Goal: Task Accomplishment & Management: Manage account settings

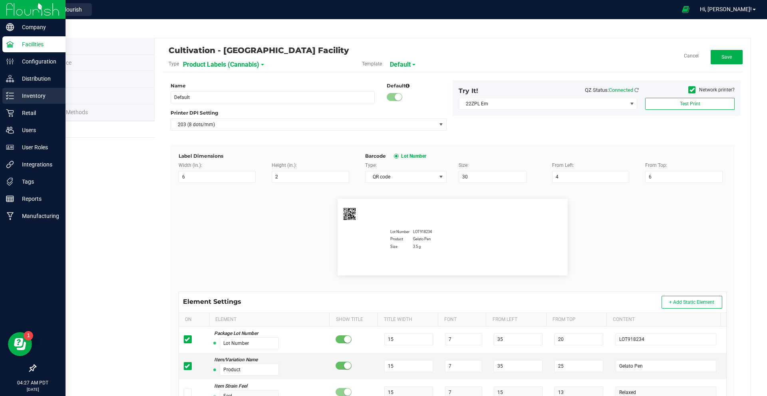
click at [36, 98] on p "Inventory" at bounding box center [38, 96] width 48 height 10
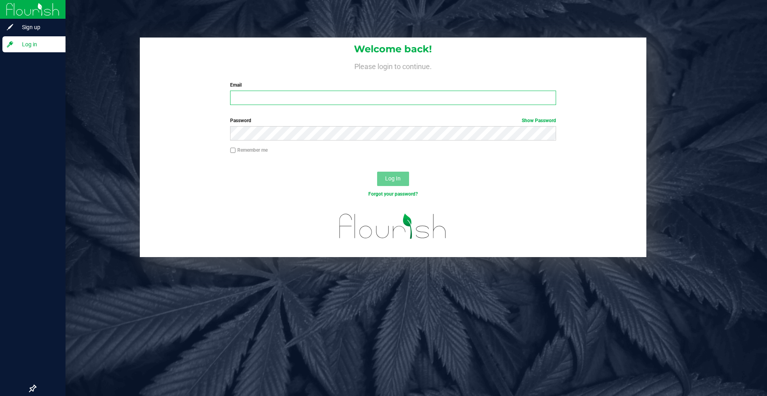
click at [256, 99] on input "Email" at bounding box center [393, 98] width 326 height 14
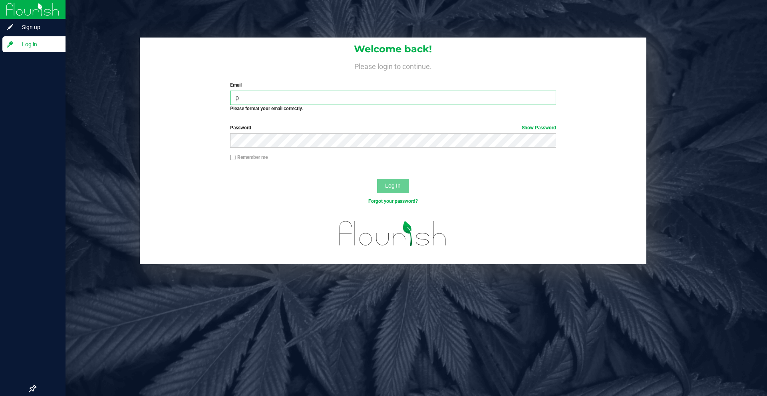
type input "pkamble+prod-demo@flourishsoftware.com"
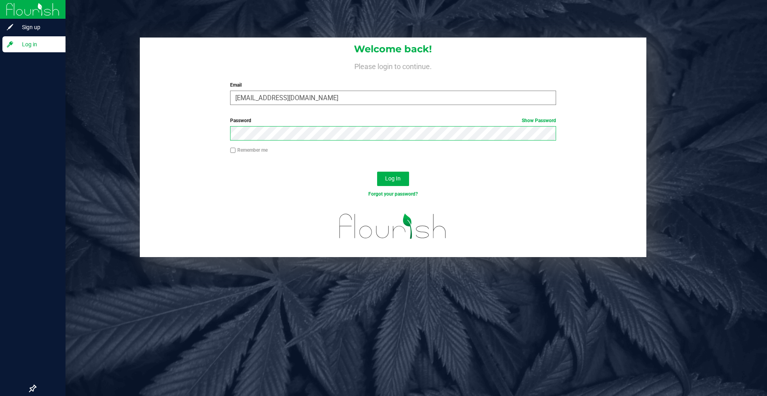
click at [377, 172] on button "Log In" at bounding box center [393, 179] width 32 height 14
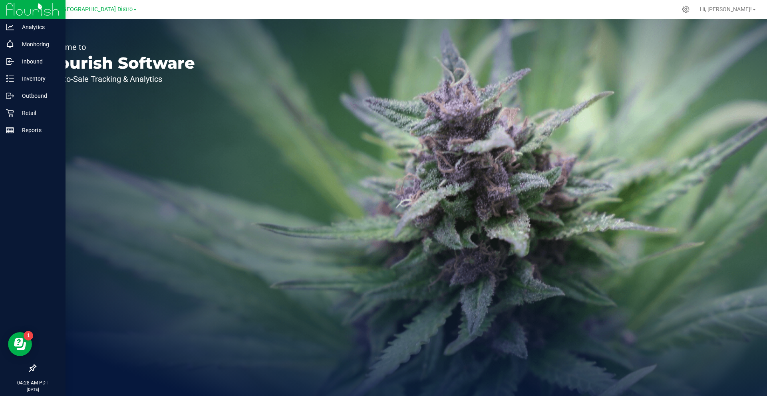
click at [97, 10] on span "Distribution - [GEOGRAPHIC_DATA] Distro" at bounding box center [79, 9] width 106 height 7
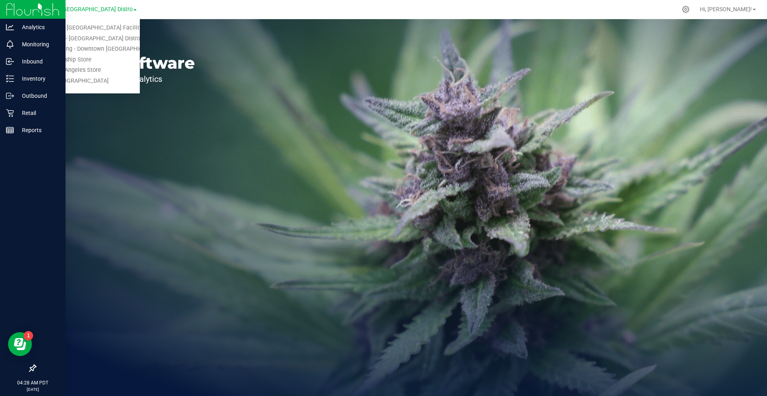
click at [565, 126] on div "Welcome to Flourish Software Seed-to-Sale Tracking & Analytics" at bounding box center [393, 207] width 748 height 377
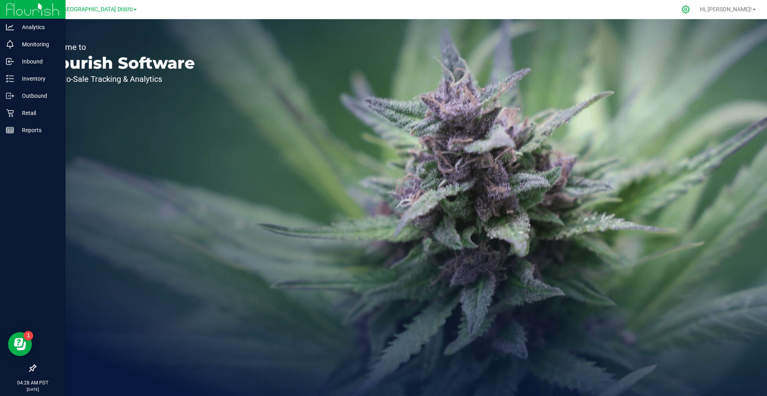
click at [690, 12] on icon at bounding box center [686, 9] width 8 height 8
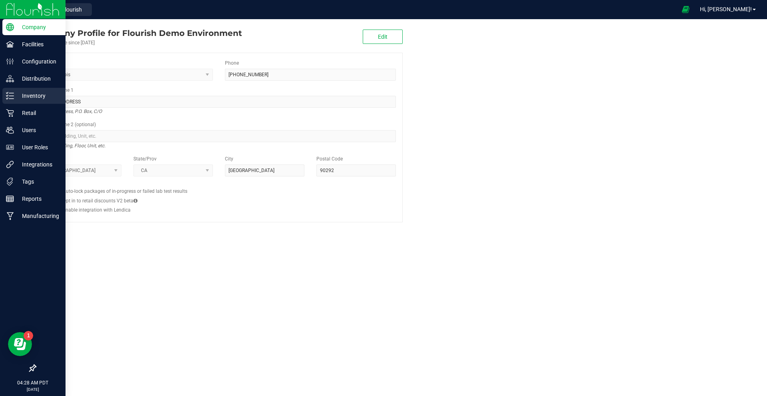
click at [36, 95] on p "Inventory" at bounding box center [38, 96] width 48 height 10
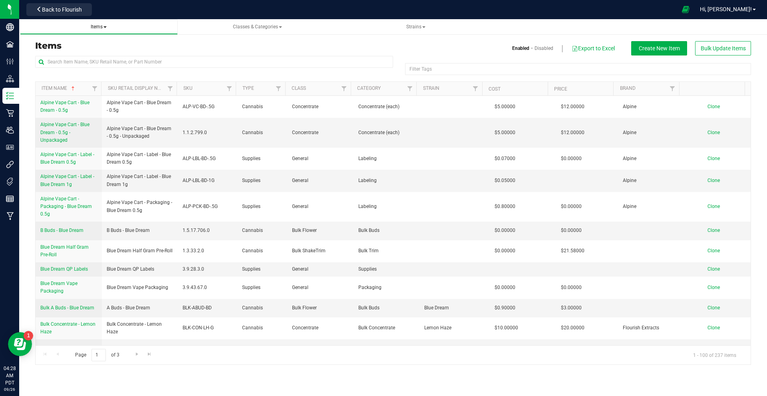
click at [104, 26] on span at bounding box center [104, 27] width 3 height 2
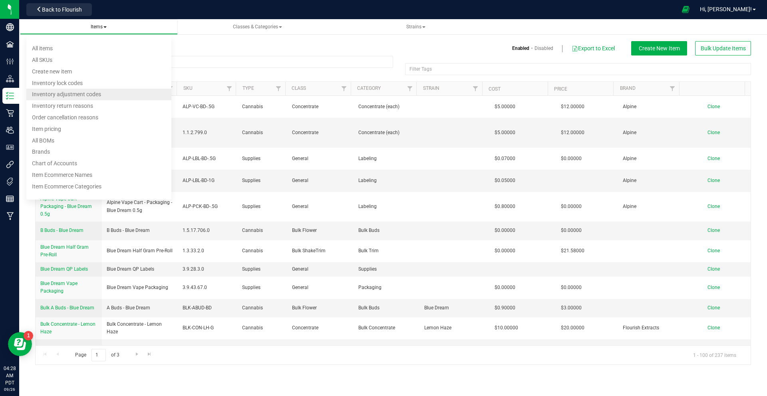
click at [89, 98] on span "Inventory adjustment codes" at bounding box center [66, 95] width 69 height 6
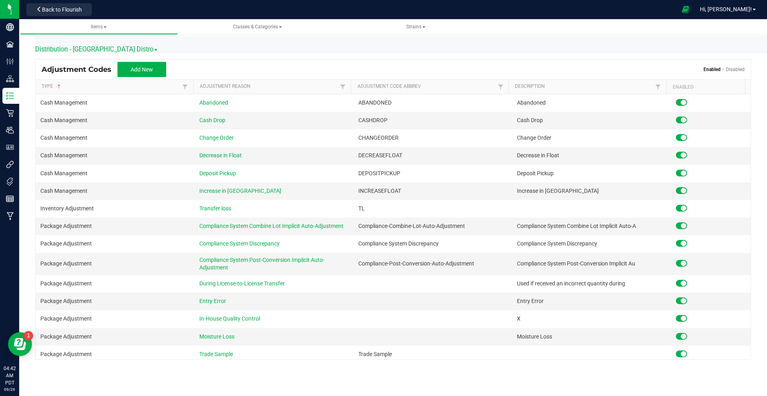
click at [316, 69] on div "Add New Enabled Disabled" at bounding box center [430, 69] width 627 height 15
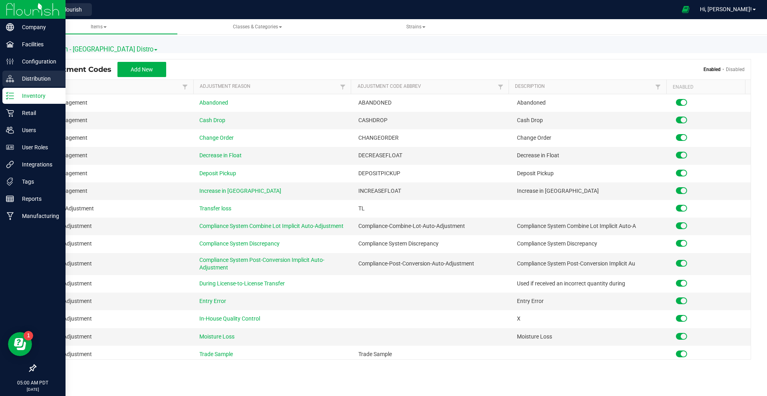
click at [15, 76] on p "Distribution" at bounding box center [38, 79] width 48 height 10
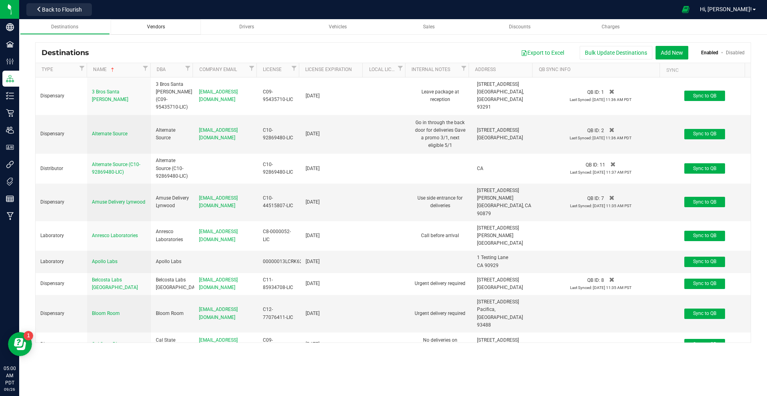
click at [155, 27] on span "Vendors" at bounding box center [156, 27] width 18 height 6
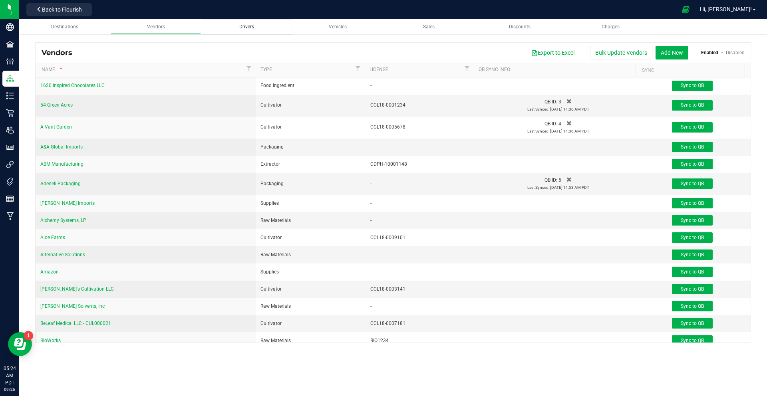
click at [247, 22] on link "Drivers" at bounding box center [247, 27] width 90 height 16
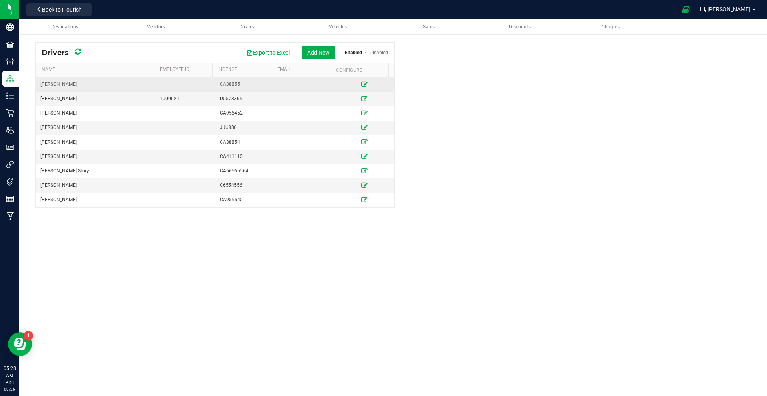
click at [361, 83] on icon at bounding box center [364, 84] width 6 height 5
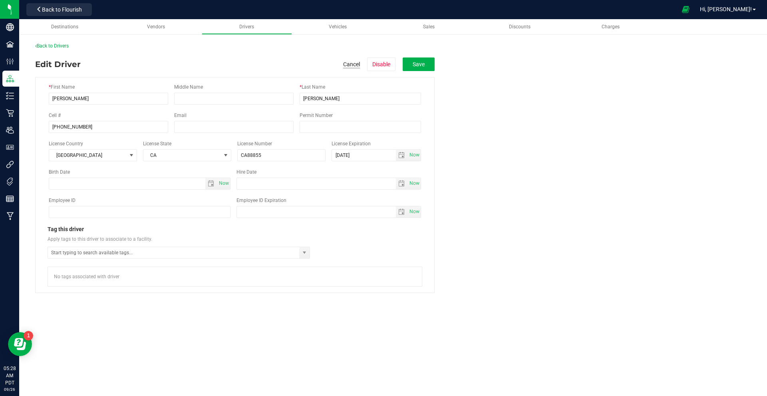
click at [353, 62] on button "Cancel" at bounding box center [351, 64] width 17 height 8
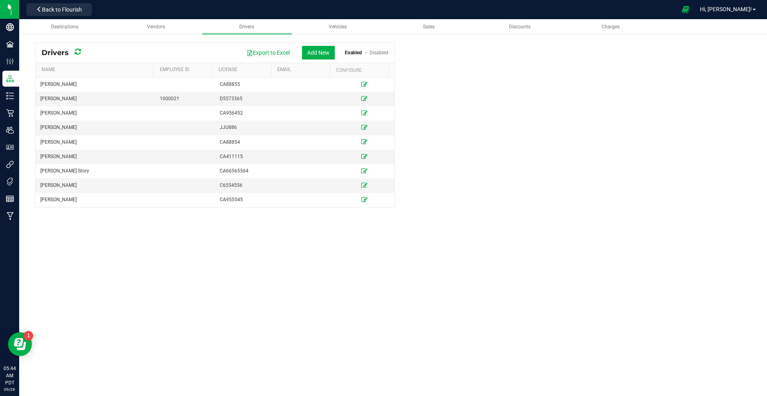
click at [473, 173] on drivers-list "Drivers Export to Excel Add New Enabled Disabled Name Employee ID License Email…" at bounding box center [393, 124] width 716 height 165
click at [169, 308] on div "Destinations Vendors Drivers Vehicles Sales Discounts Charges Drivers Export to…" at bounding box center [393, 207] width 748 height 377
click at [426, 29] on span "Sales" at bounding box center [429, 27] width 12 height 6
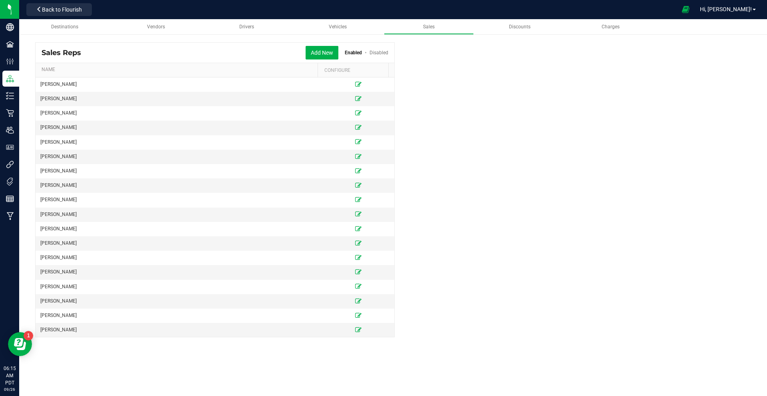
click at [436, 202] on representative-list "Sales Reps Add New Enabled Disabled Name Configure Kelly Beaver Nancy Botwin Pe…" at bounding box center [393, 190] width 716 height 296
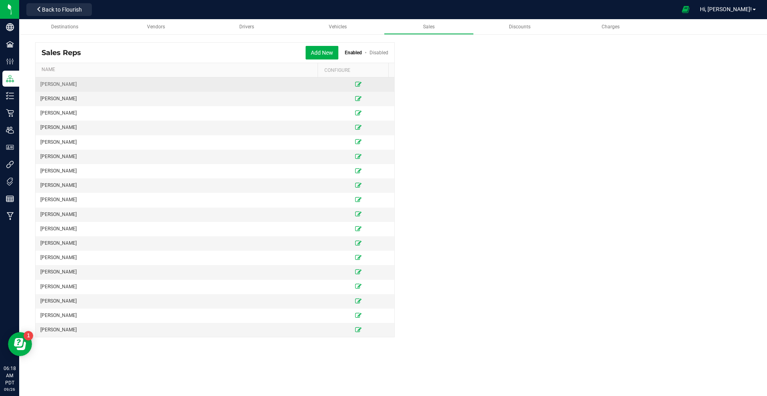
click at [349, 84] on td at bounding box center [358, 85] width 72 height 14
click at [355, 84] on icon at bounding box center [358, 84] width 6 height 5
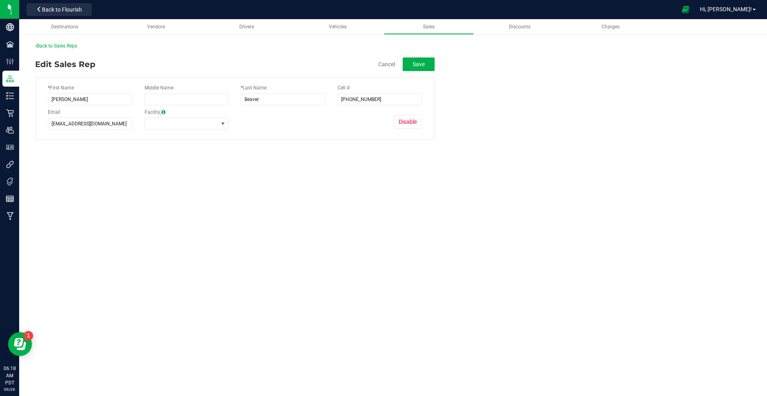
click at [161, 111] on span at bounding box center [163, 112] width 4 height 5
